Goal: Obtain resource: Download file/media

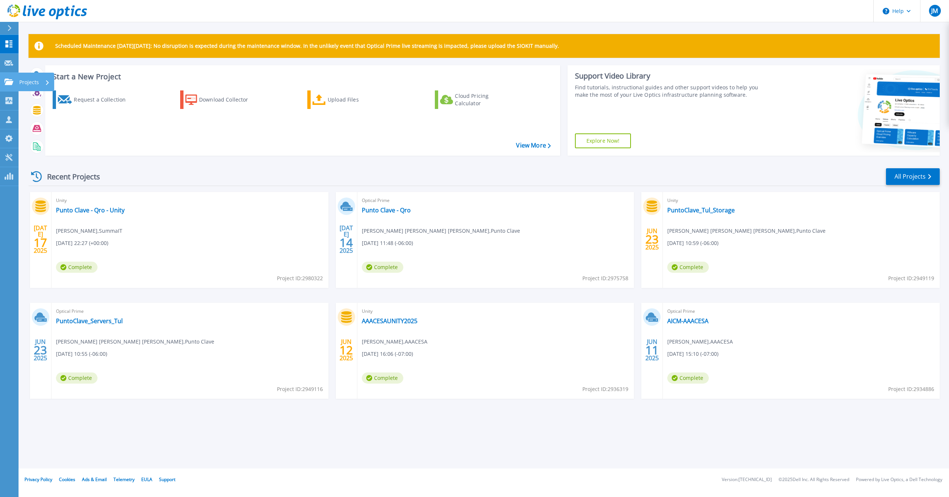
click at [10, 82] on icon at bounding box center [8, 82] width 9 height 6
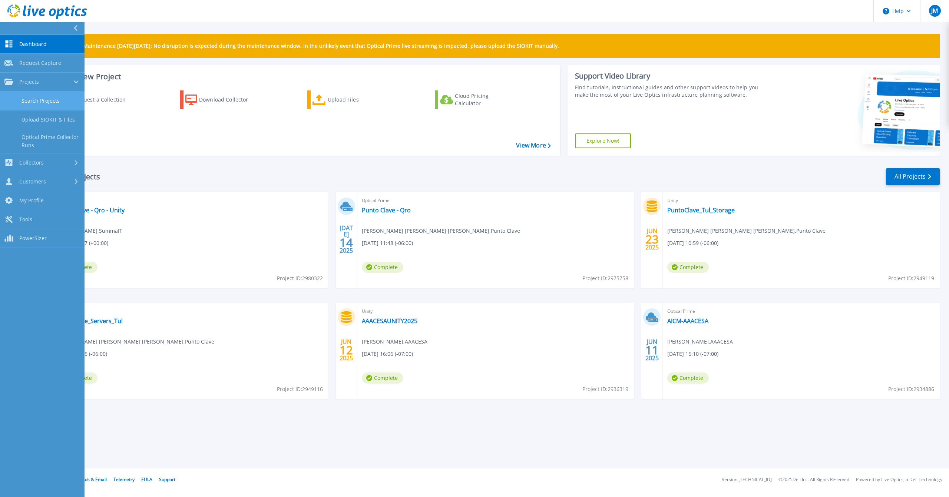
click at [32, 98] on link "Search Projects" at bounding box center [42, 101] width 85 height 19
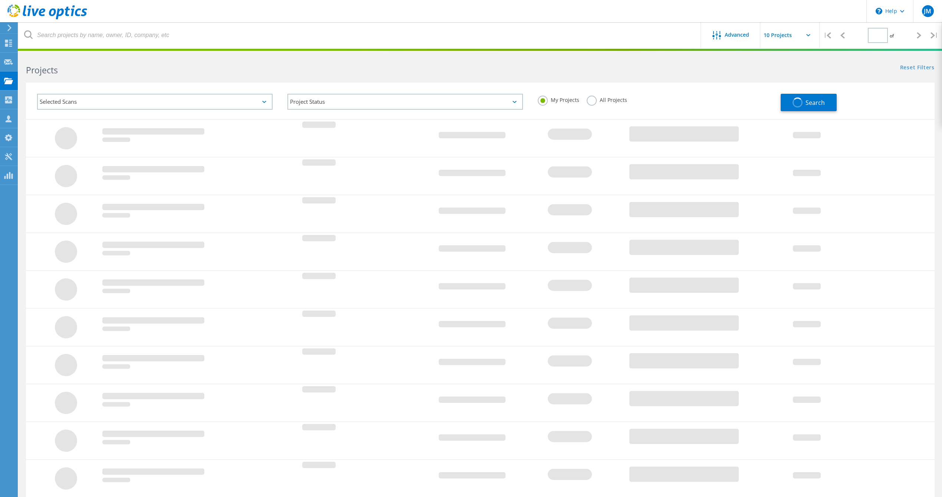
type input "1"
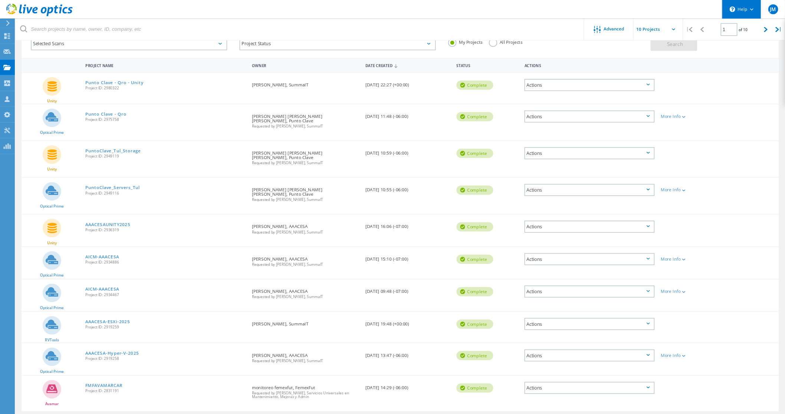
scroll to position [49, 0]
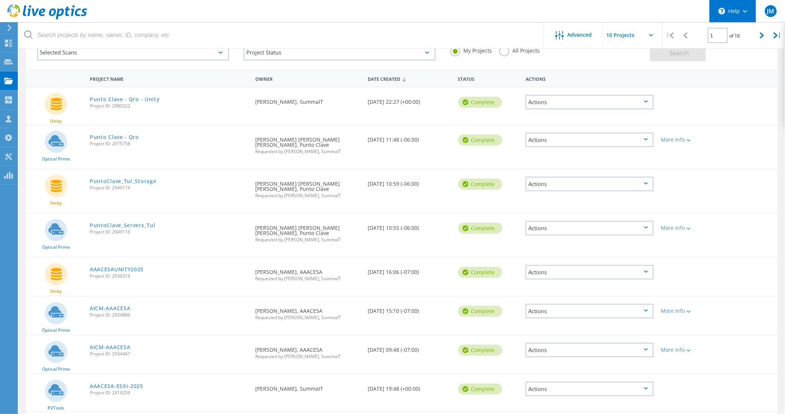
click at [742, 1] on div "\n Help" at bounding box center [732, 11] width 47 height 22
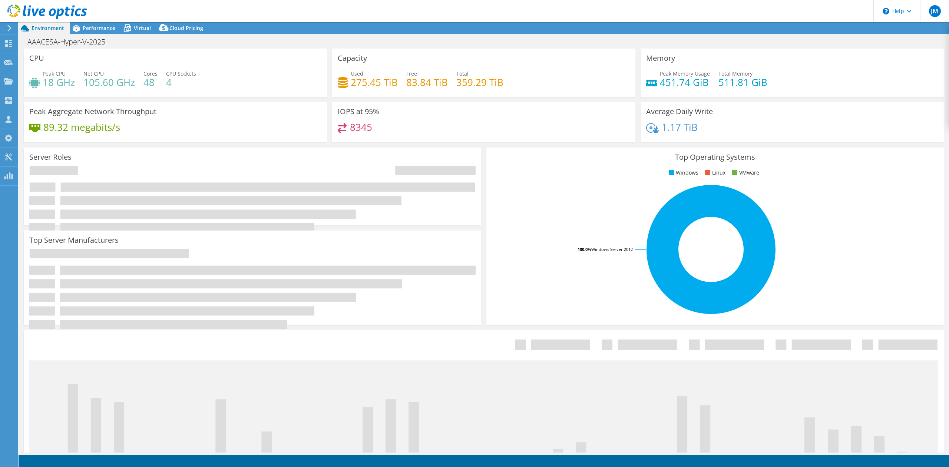
select select "USD"
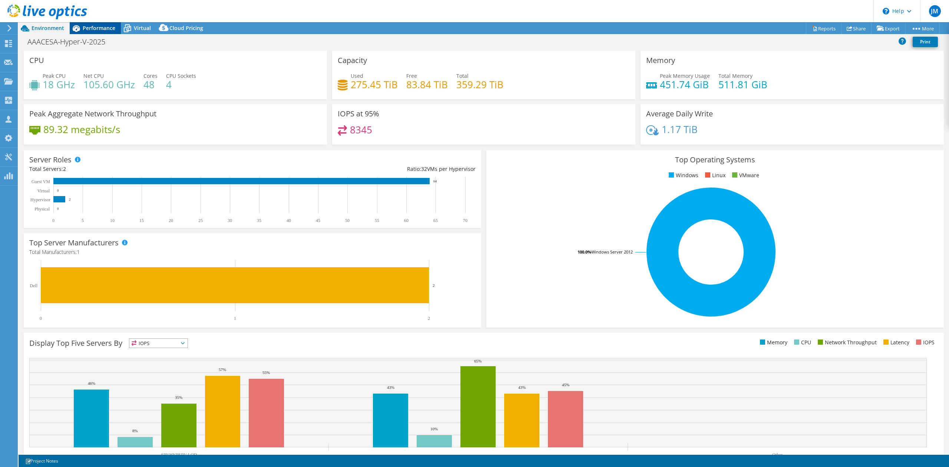
click at [113, 25] on span "Performance" at bounding box center [99, 27] width 33 height 7
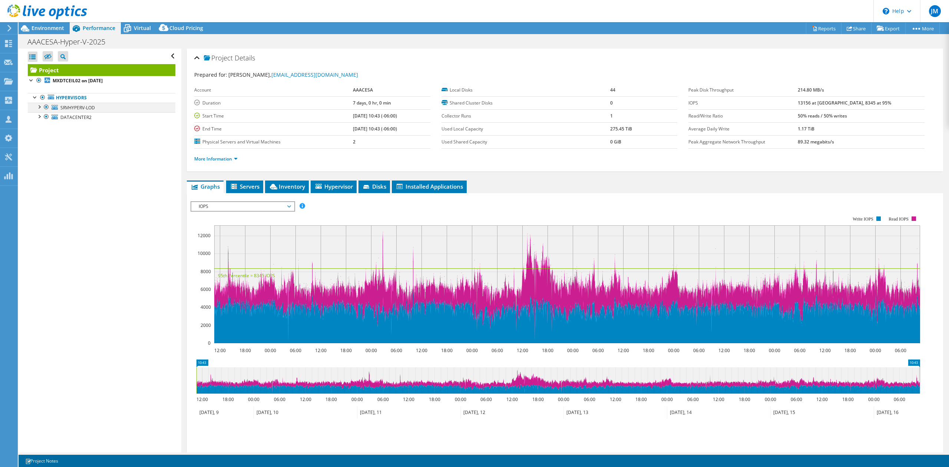
click at [40, 108] on div at bounding box center [38, 106] width 7 height 7
click at [67, 96] on link "Hypervisors" at bounding box center [102, 98] width 148 height 10
click at [138, 29] on span "Virtual" at bounding box center [142, 27] width 17 height 7
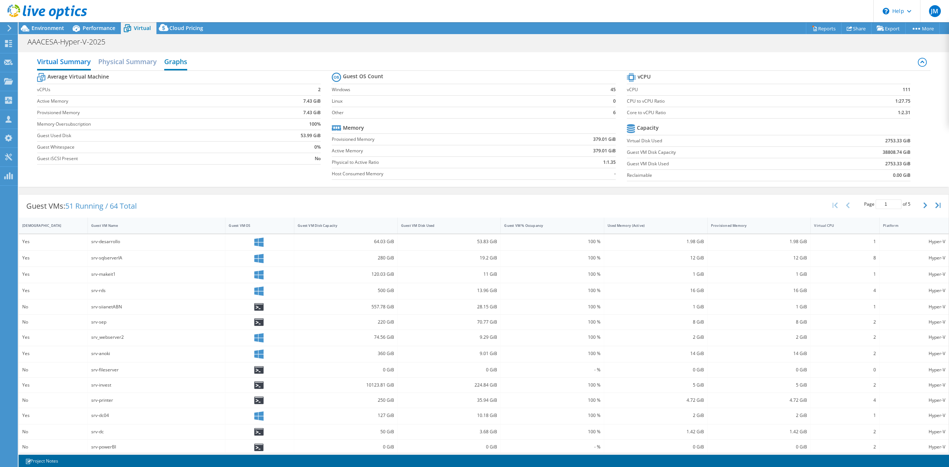
click at [175, 61] on h2 "Graphs" at bounding box center [175, 62] width 23 height 16
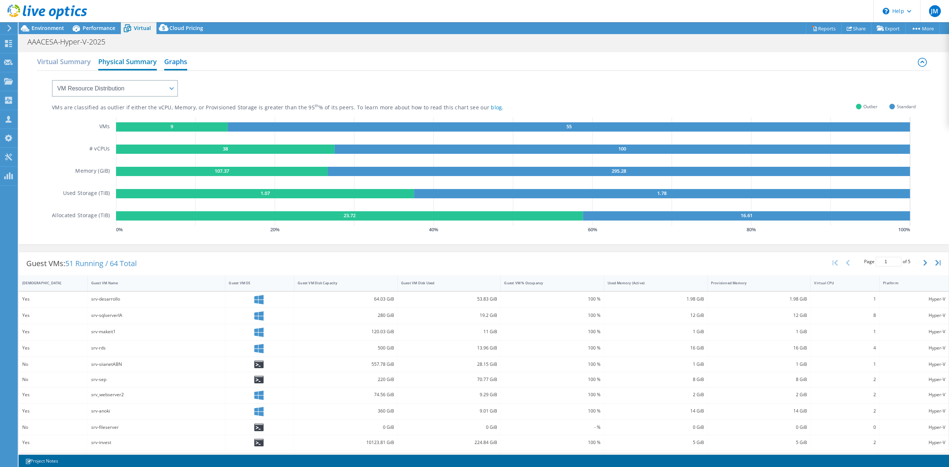
click at [137, 59] on h2 "Physical Summary" at bounding box center [127, 62] width 59 height 16
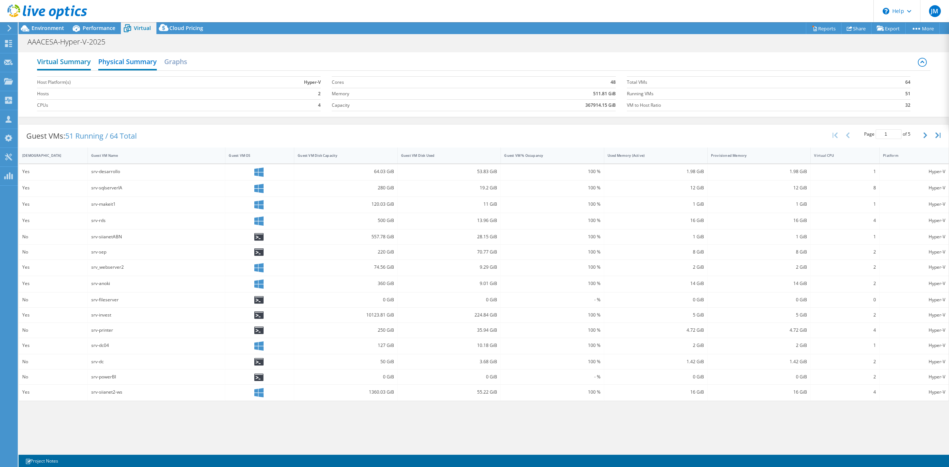
click at [60, 59] on h2 "Virtual Summary" at bounding box center [64, 62] width 54 height 16
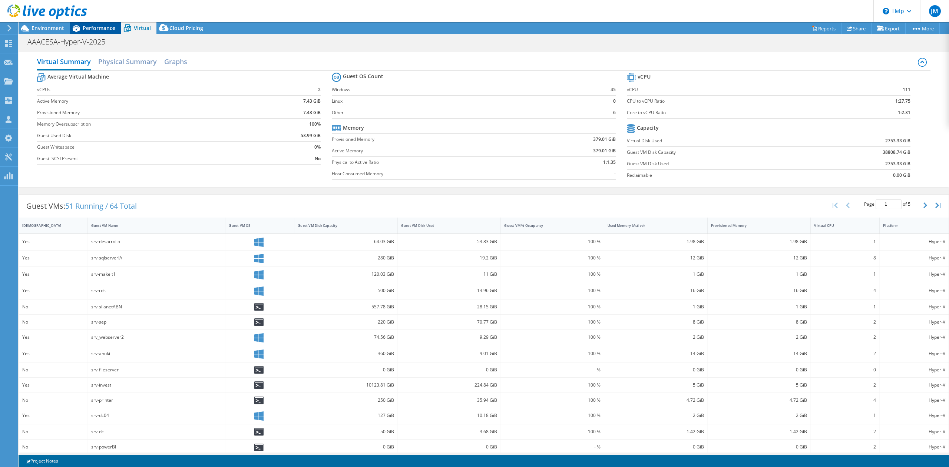
click at [103, 30] on span "Performance" at bounding box center [99, 27] width 33 height 7
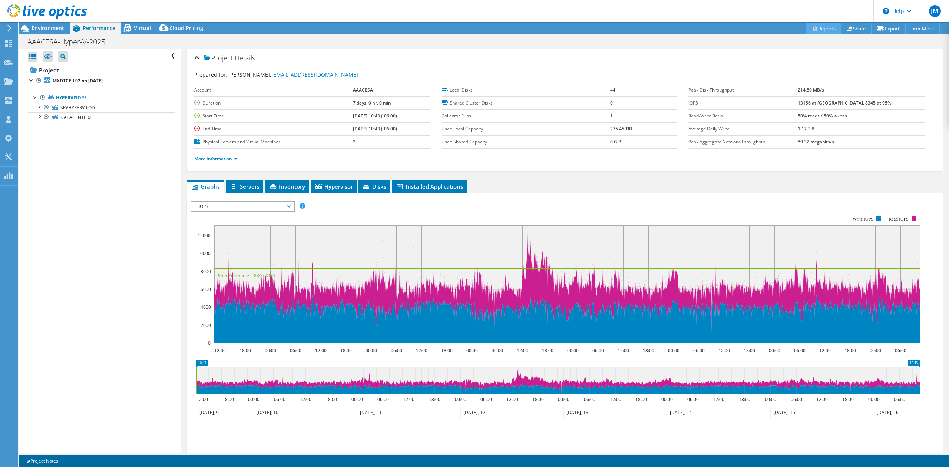
click at [818, 29] on link "Reports" at bounding box center [824, 28] width 36 height 11
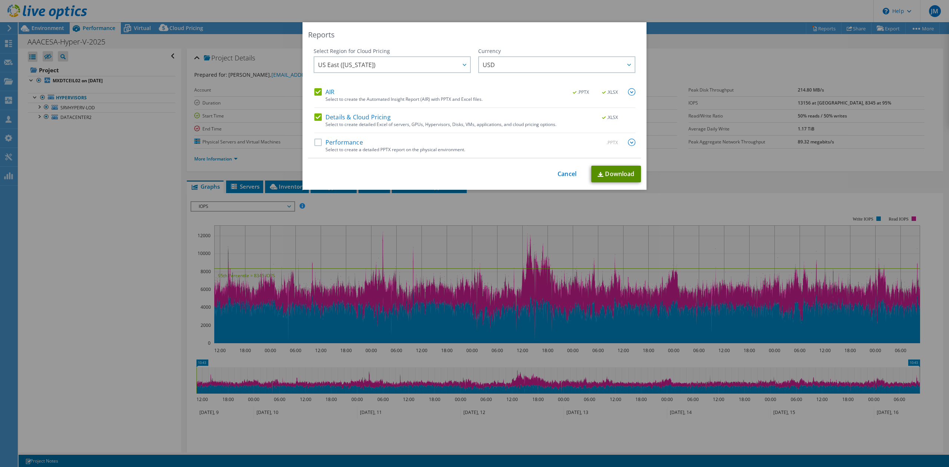
click at [604, 173] on link "Download" at bounding box center [616, 174] width 50 height 17
click at [673, 168] on div "Reports Select Region for Cloud Pricing Asia Pacific (Hong Kong) Asia Pacific (…" at bounding box center [474, 233] width 949 height 423
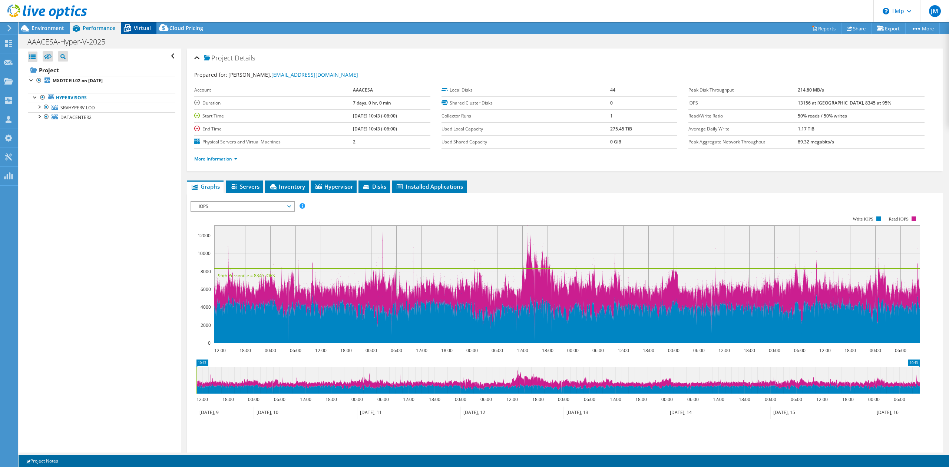
click at [141, 30] on span "Virtual" at bounding box center [142, 27] width 17 height 7
